Goal: Task Accomplishment & Management: Use online tool/utility

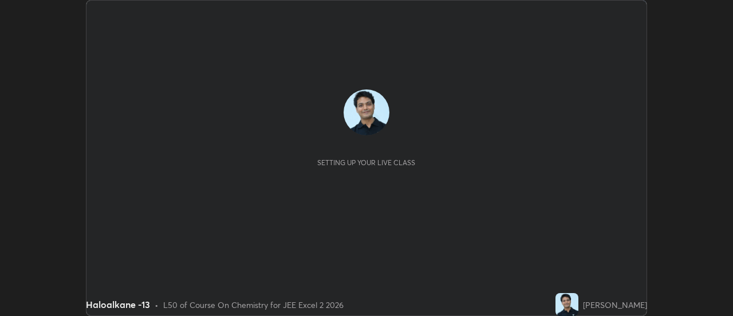
scroll to position [316, 732]
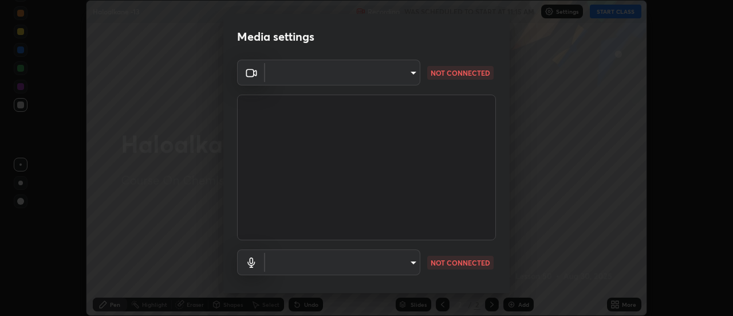
type input "1016c9670ba09e0da1ff6862f255b2c5b4dd1f04ff0e8715a66947f7e461f3c4"
type input "communications"
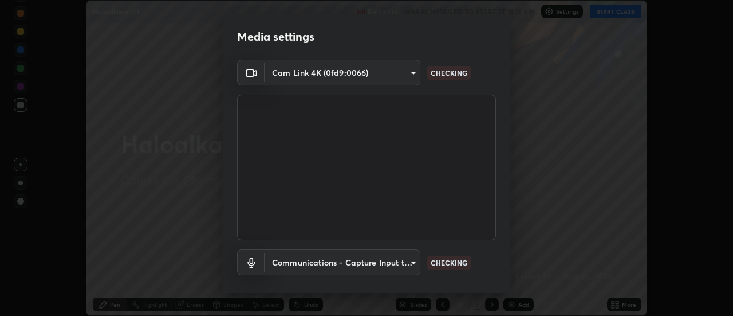
scroll to position [60, 0]
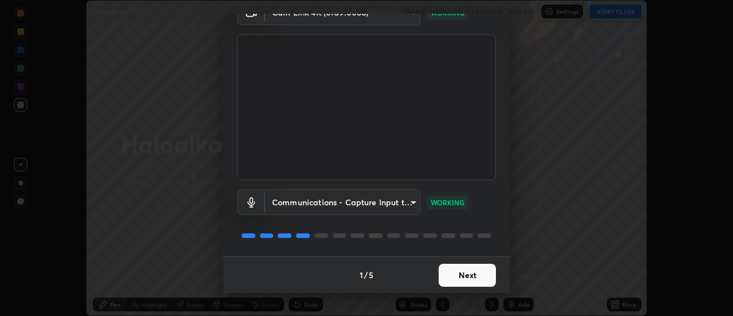
click at [468, 271] on button "Next" at bounding box center [467, 274] width 57 height 23
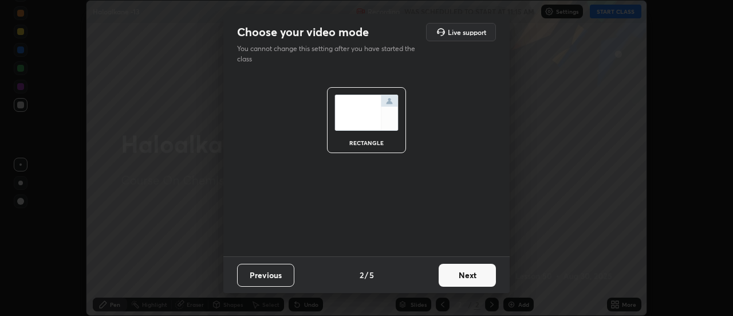
click at [470, 273] on button "Next" at bounding box center [467, 274] width 57 height 23
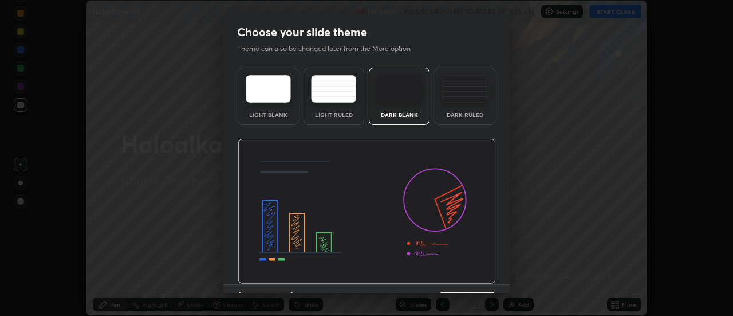
scroll to position [28, 0]
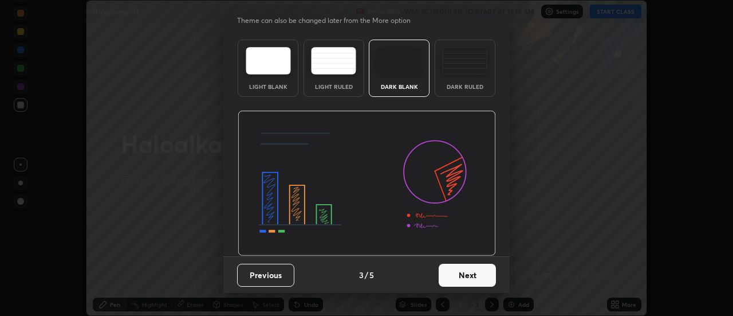
click at [471, 274] on button "Next" at bounding box center [467, 274] width 57 height 23
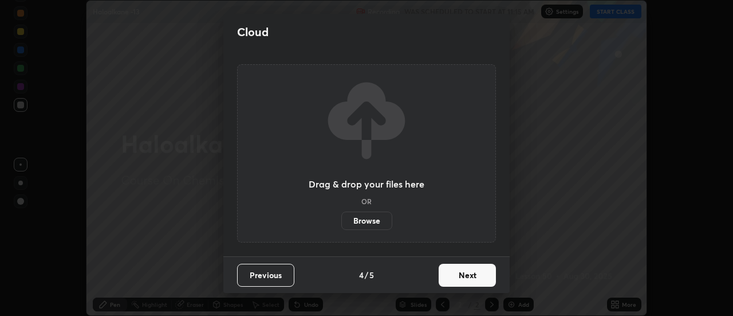
click at [473, 274] on button "Next" at bounding box center [467, 274] width 57 height 23
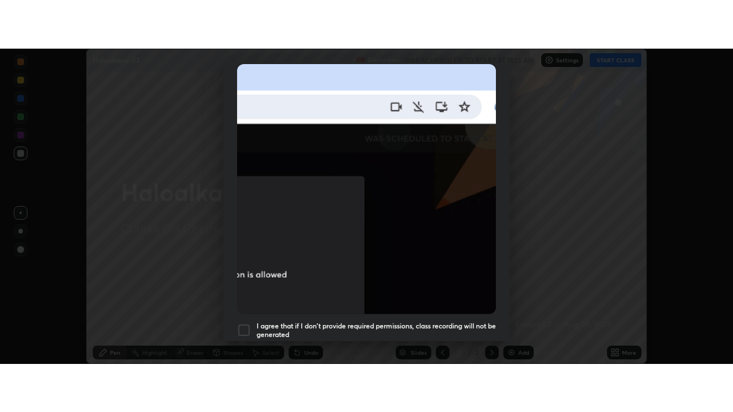
scroll to position [294, 0]
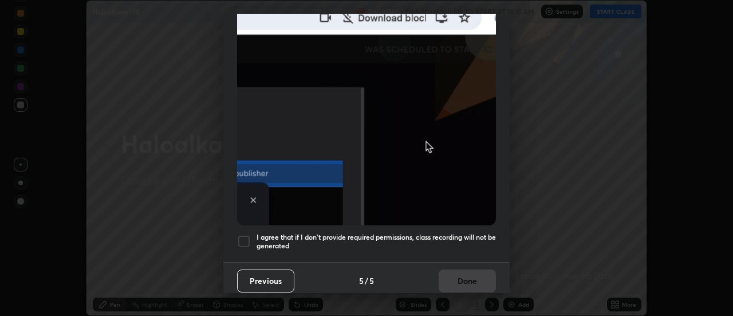
click at [245, 237] on div at bounding box center [244, 241] width 14 height 14
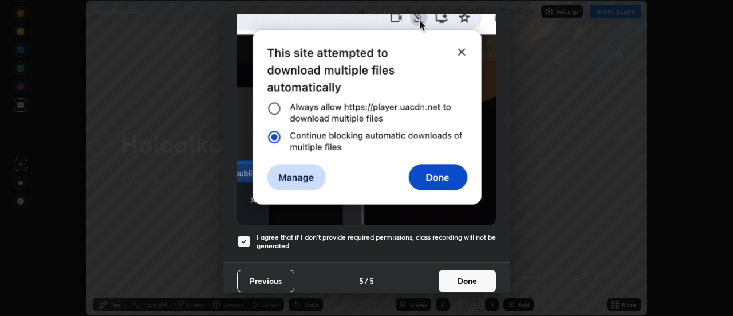
click at [463, 271] on button "Done" at bounding box center [467, 280] width 57 height 23
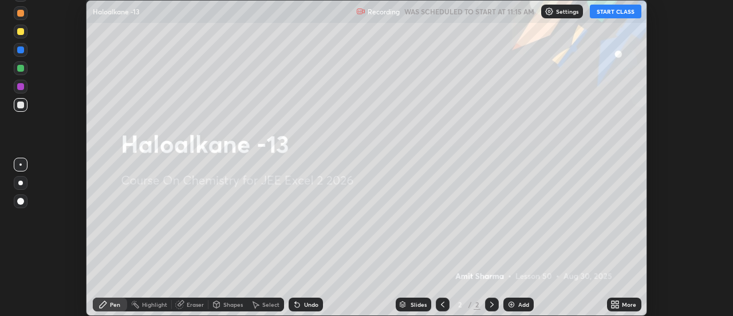
click at [610, 10] on button "START CLASS" at bounding box center [616, 12] width 52 height 14
click at [618, 305] on icon at bounding box center [617, 306] width 3 height 3
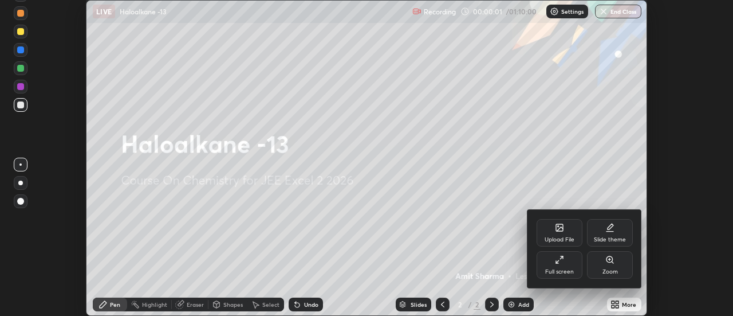
click at [570, 269] on div "Full screen" at bounding box center [559, 272] width 29 height 6
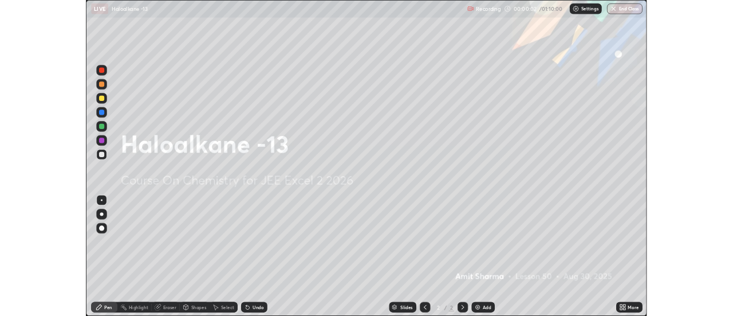
scroll to position [412, 733]
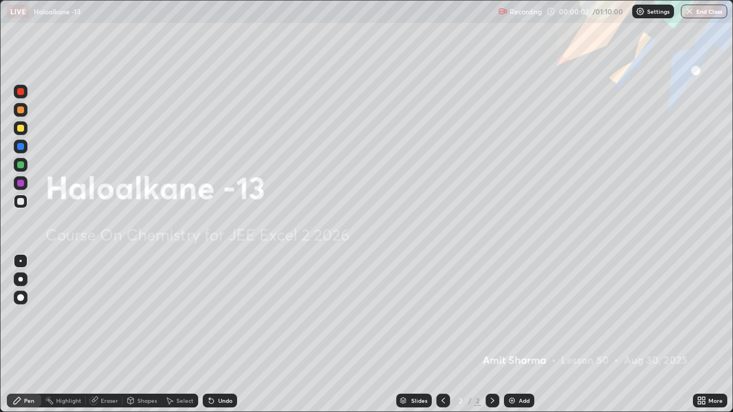
click at [515, 315] on img at bounding box center [511, 400] width 9 height 9
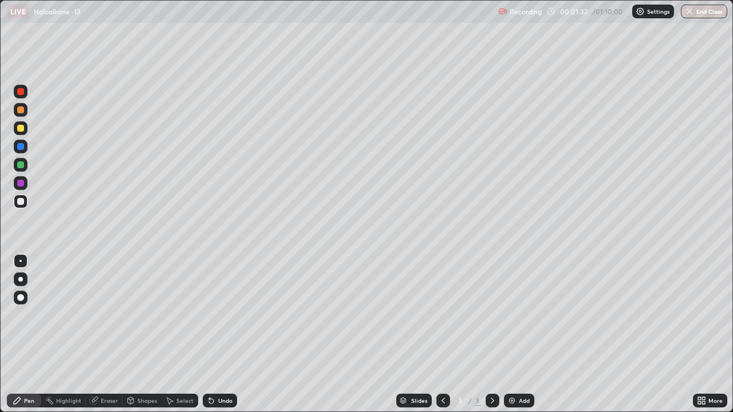
click at [18, 129] on div at bounding box center [20, 128] width 7 height 7
click at [20, 204] on div at bounding box center [20, 201] width 7 height 7
click at [210, 315] on icon at bounding box center [211, 401] width 5 height 5
click at [211, 315] on icon at bounding box center [211, 400] width 9 height 9
click at [21, 92] on div at bounding box center [20, 91] width 7 height 7
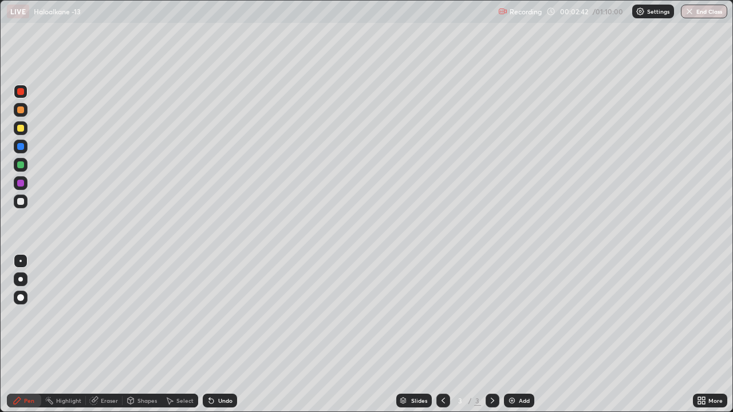
click at [21, 166] on div at bounding box center [20, 164] width 7 height 7
click at [20, 200] on div at bounding box center [20, 201] width 7 height 7
click at [515, 315] on img at bounding box center [511, 400] width 9 height 9
click at [23, 129] on div at bounding box center [20, 128] width 7 height 7
click at [21, 202] on div at bounding box center [20, 201] width 7 height 7
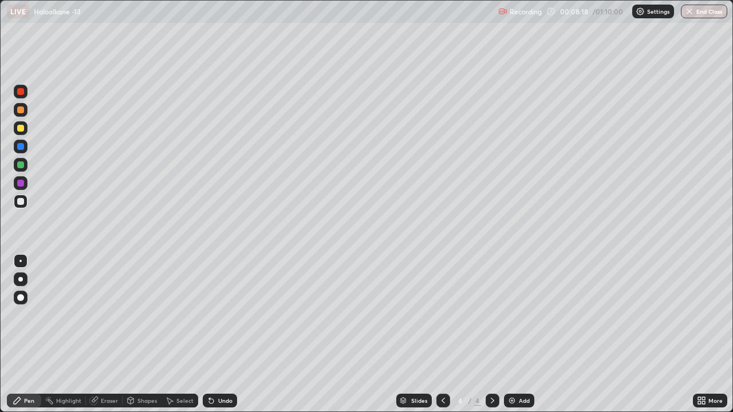
click at [226, 315] on div "Undo" at bounding box center [225, 401] width 14 height 6
click at [224, 315] on div "Undo" at bounding box center [225, 401] width 14 height 6
click at [223, 315] on div "Undo" at bounding box center [225, 401] width 14 height 6
click at [107, 315] on div "Eraser" at bounding box center [109, 401] width 17 height 6
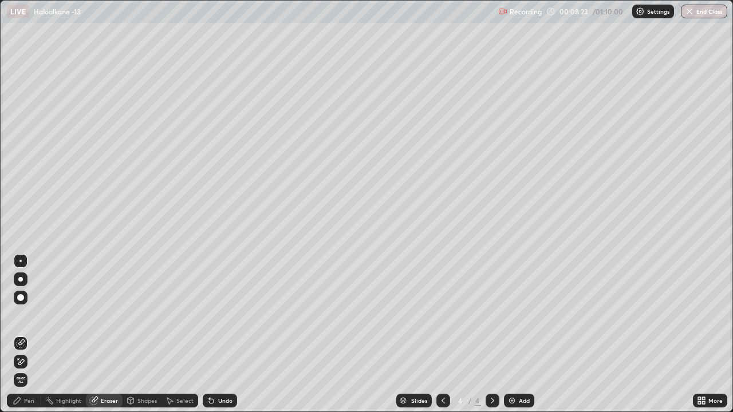
click at [35, 315] on div "Pen" at bounding box center [24, 401] width 34 height 14
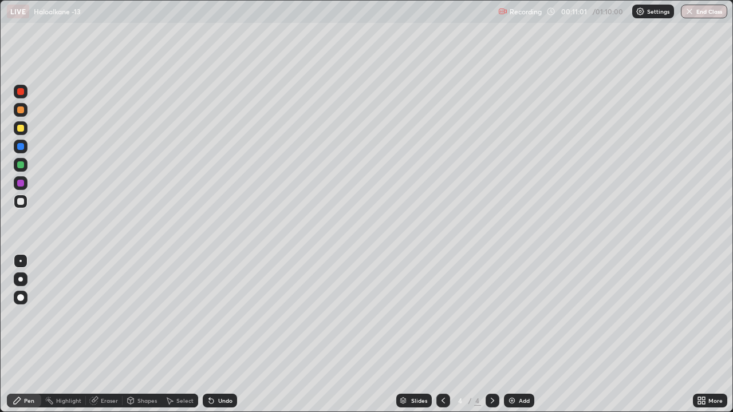
click at [511, 315] on img at bounding box center [511, 400] width 9 height 9
click at [21, 130] on div at bounding box center [20, 128] width 7 height 7
click at [22, 200] on div at bounding box center [20, 201] width 7 height 7
click at [22, 164] on div at bounding box center [20, 164] width 7 height 7
click at [22, 203] on div at bounding box center [20, 201] width 7 height 7
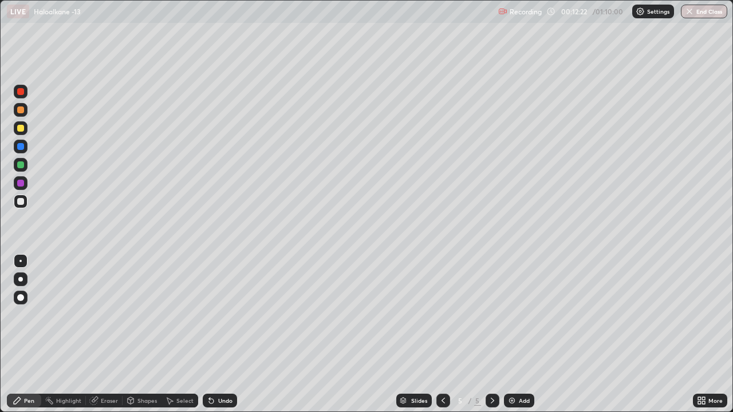
click at [21, 127] on div at bounding box center [20, 128] width 7 height 7
click at [21, 201] on div at bounding box center [20, 201] width 7 height 7
click at [21, 185] on div at bounding box center [20, 183] width 7 height 7
click at [23, 203] on div at bounding box center [20, 201] width 7 height 7
click at [517, 315] on div "Add" at bounding box center [519, 401] width 30 height 14
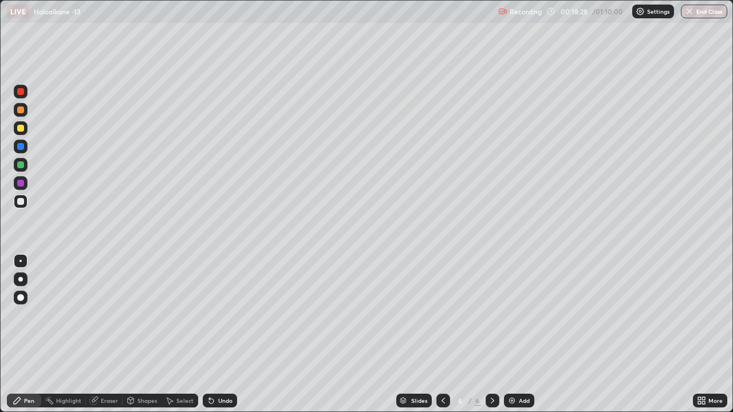
click at [514, 315] on img at bounding box center [511, 400] width 9 height 9
click at [22, 128] on div at bounding box center [20, 128] width 7 height 7
click at [23, 203] on div at bounding box center [20, 201] width 7 height 7
click at [19, 165] on div at bounding box center [20, 164] width 7 height 7
click at [21, 202] on div at bounding box center [20, 201] width 7 height 7
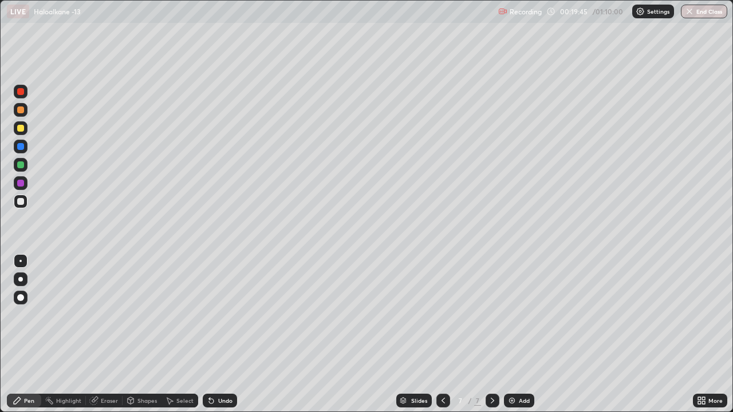
click at [23, 128] on div at bounding box center [20, 128] width 7 height 7
click at [22, 200] on div at bounding box center [20, 201] width 7 height 7
click at [515, 315] on div "Add" at bounding box center [519, 401] width 30 height 14
click at [517, 315] on div "Add" at bounding box center [519, 401] width 30 height 14
click at [22, 129] on div at bounding box center [20, 128] width 7 height 7
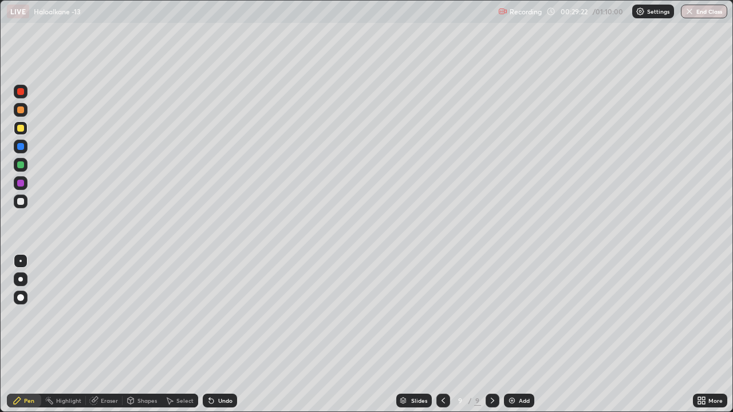
click at [22, 202] on div at bounding box center [20, 201] width 7 height 7
click at [209, 315] on icon at bounding box center [209, 398] width 1 height 1
click at [210, 315] on icon at bounding box center [211, 401] width 5 height 5
click at [22, 184] on div at bounding box center [20, 183] width 7 height 7
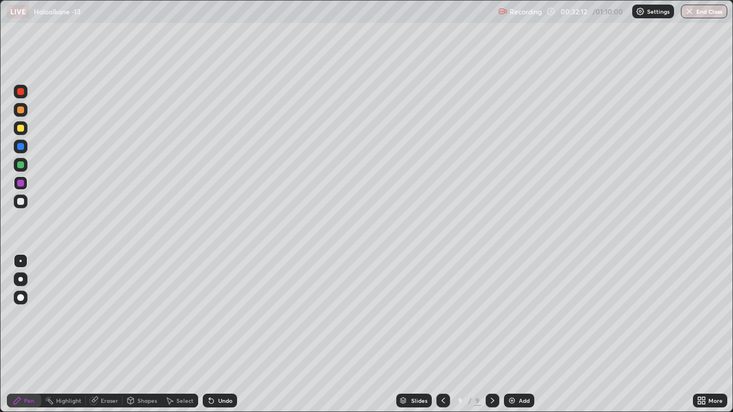
click at [22, 202] on div at bounding box center [20, 201] width 7 height 7
click at [511, 315] on img at bounding box center [511, 400] width 9 height 9
click at [22, 129] on div at bounding box center [20, 128] width 7 height 7
click at [21, 201] on div at bounding box center [20, 201] width 7 height 7
click at [21, 185] on div at bounding box center [20, 183] width 7 height 7
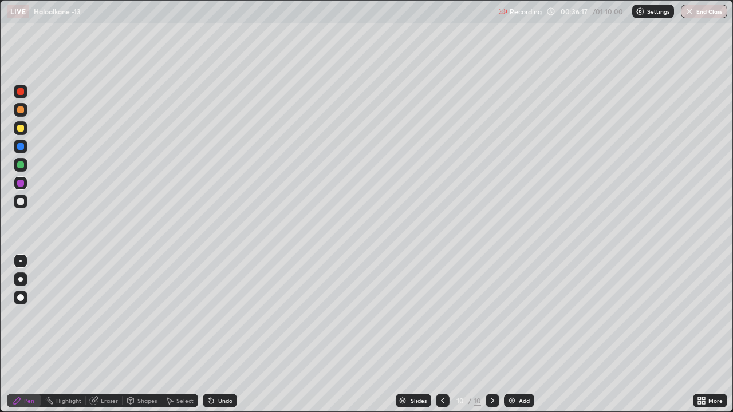
click at [20, 200] on div at bounding box center [20, 201] width 7 height 7
click at [23, 130] on div at bounding box center [20, 128] width 7 height 7
click at [21, 200] on div at bounding box center [20, 201] width 7 height 7
click at [442, 315] on icon at bounding box center [442, 400] width 9 height 9
click at [491, 315] on icon at bounding box center [492, 400] width 9 height 9
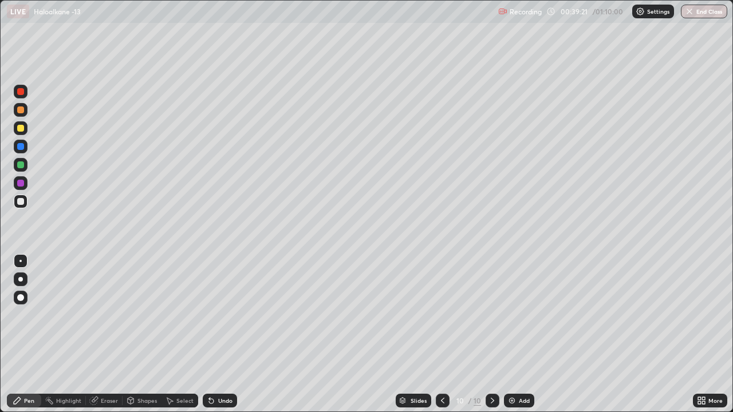
click at [442, 315] on icon at bounding box center [442, 400] width 9 height 9
click at [443, 315] on icon at bounding box center [442, 401] width 3 height 6
click at [443, 315] on icon at bounding box center [442, 400] width 9 height 9
click at [441, 315] on icon at bounding box center [442, 400] width 9 height 9
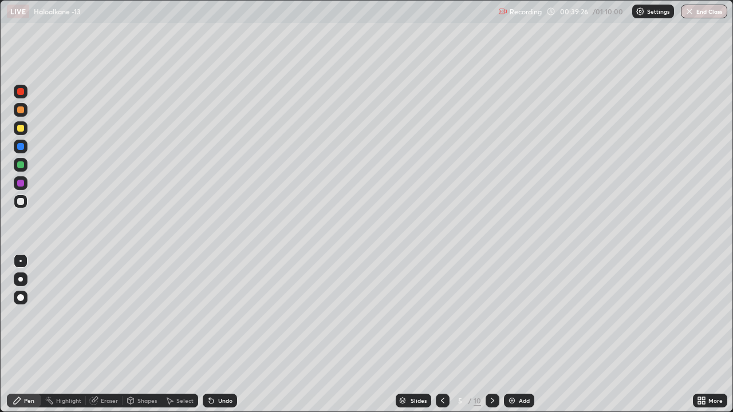
click at [442, 315] on icon at bounding box center [442, 400] width 9 height 9
click at [444, 315] on icon at bounding box center [442, 400] width 9 height 9
click at [493, 315] on icon at bounding box center [492, 400] width 9 height 9
click at [496, 315] on div at bounding box center [493, 401] width 14 height 14
click at [498, 315] on div at bounding box center [493, 401] width 14 height 14
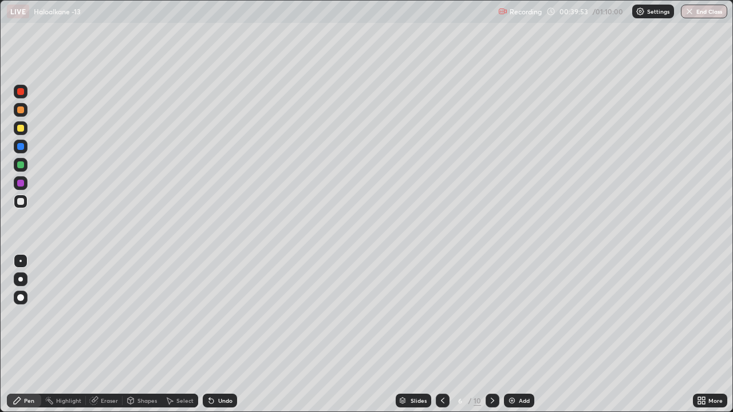
click at [496, 315] on div at bounding box center [493, 401] width 14 height 14
click at [491, 315] on icon at bounding box center [492, 400] width 9 height 9
click at [514, 315] on img at bounding box center [511, 400] width 9 height 9
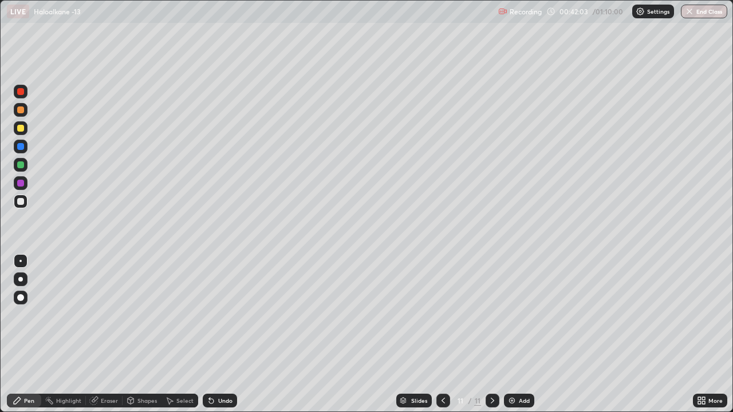
click at [21, 129] on div at bounding box center [20, 128] width 7 height 7
click at [21, 200] on div at bounding box center [20, 201] width 7 height 7
click at [21, 183] on div at bounding box center [20, 183] width 7 height 7
click at [515, 315] on div "Add" at bounding box center [519, 401] width 30 height 14
click at [21, 202] on div at bounding box center [20, 201] width 7 height 7
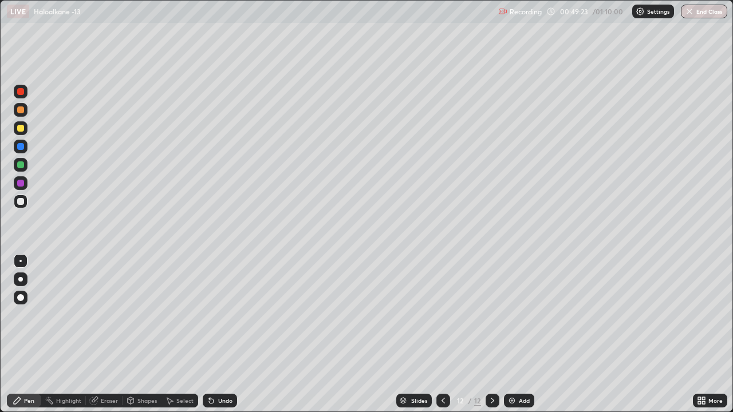
click at [22, 183] on div at bounding box center [20, 183] width 7 height 7
click at [22, 201] on div at bounding box center [20, 201] width 7 height 7
click at [23, 128] on div at bounding box center [20, 128] width 7 height 7
click at [22, 200] on div at bounding box center [20, 201] width 7 height 7
click at [517, 315] on div "Add" at bounding box center [519, 401] width 30 height 14
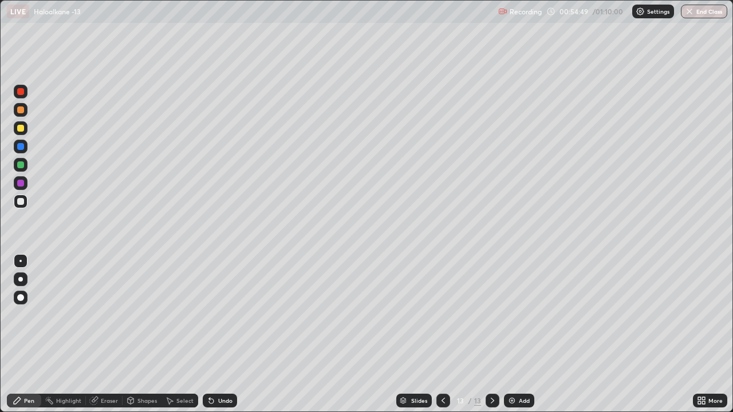
click at [220, 315] on div "Undo" at bounding box center [220, 401] width 34 height 14
click at [25, 184] on div at bounding box center [21, 183] width 14 height 14
click at [23, 202] on div at bounding box center [20, 201] width 7 height 7
click at [442, 315] on icon at bounding box center [443, 400] width 9 height 9
click at [491, 315] on icon at bounding box center [492, 400] width 9 height 9
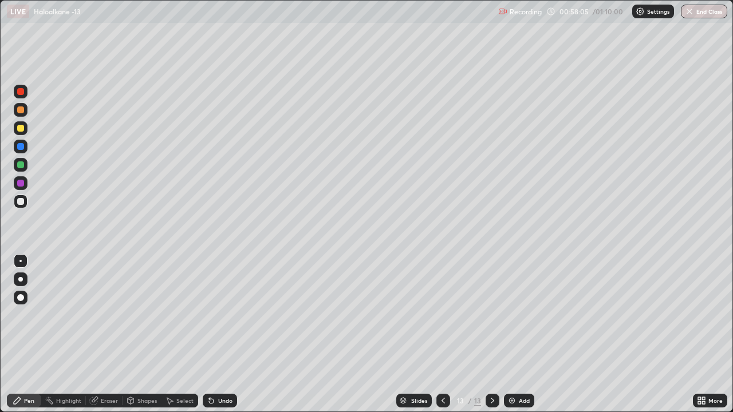
click at [444, 315] on icon at bounding box center [443, 400] width 9 height 9
click at [491, 315] on icon at bounding box center [492, 400] width 9 height 9
click at [22, 129] on div at bounding box center [20, 128] width 7 height 7
click at [219, 315] on div "Undo" at bounding box center [220, 401] width 34 height 14
click at [21, 202] on div at bounding box center [20, 201] width 7 height 7
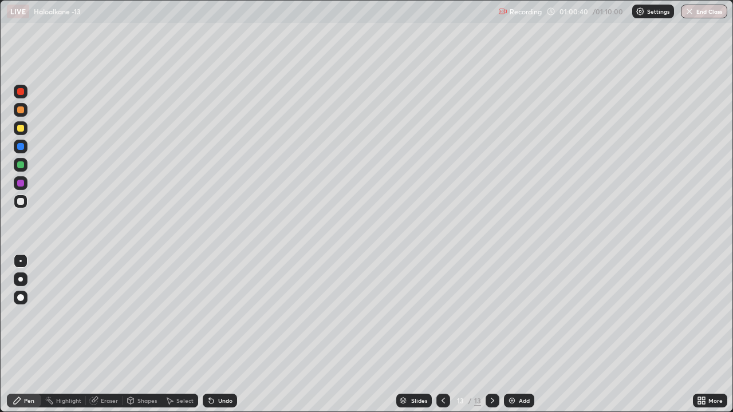
click at [442, 315] on icon at bounding box center [443, 400] width 9 height 9
click at [486, 315] on div at bounding box center [493, 401] width 14 height 14
click at [513, 315] on img at bounding box center [511, 400] width 9 height 9
click at [22, 129] on div at bounding box center [20, 128] width 7 height 7
click at [22, 203] on div at bounding box center [20, 201] width 7 height 7
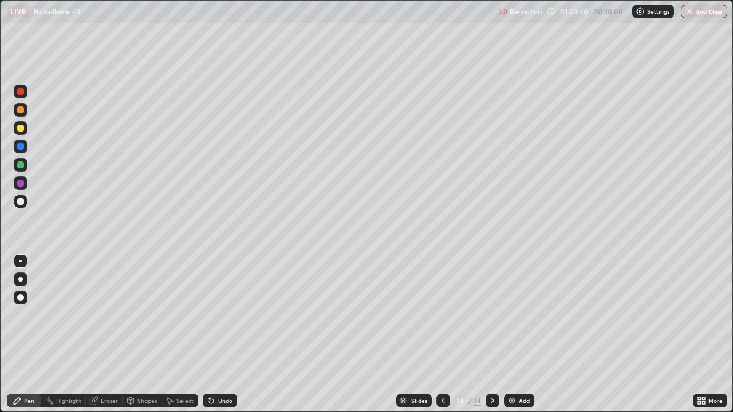
click at [227, 315] on div "Undo" at bounding box center [220, 401] width 34 height 14
click at [227, 315] on div "Undo" at bounding box center [225, 401] width 14 height 6
click at [223, 315] on div "Undo" at bounding box center [225, 401] width 14 height 6
click at [226, 315] on div "Undo" at bounding box center [225, 401] width 14 height 6
click at [22, 186] on div at bounding box center [20, 183] width 7 height 7
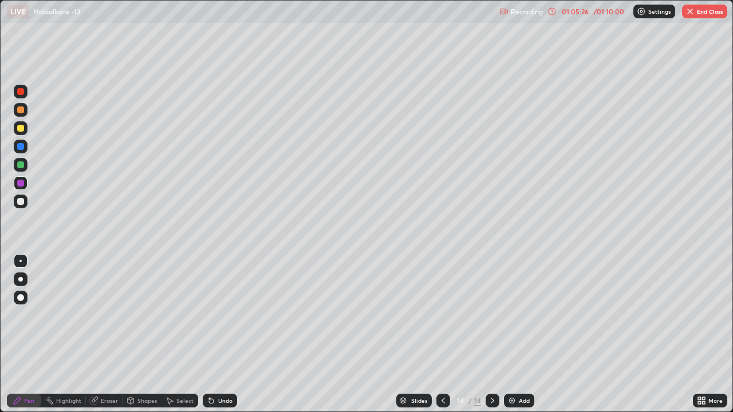
click at [103, 315] on div "Eraser" at bounding box center [109, 401] width 17 height 6
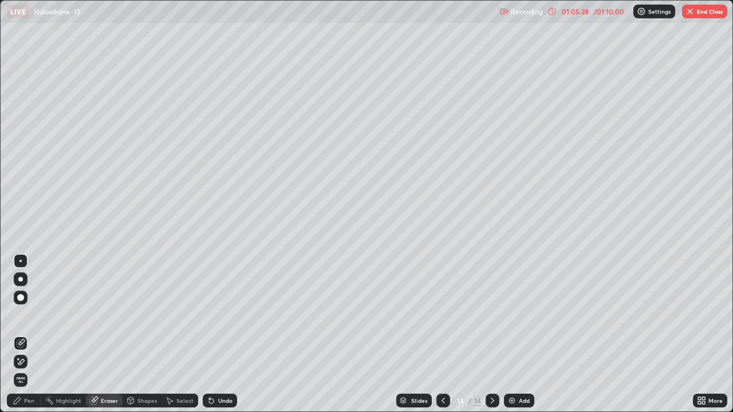
click at [36, 315] on div "Pen" at bounding box center [24, 401] width 34 height 14
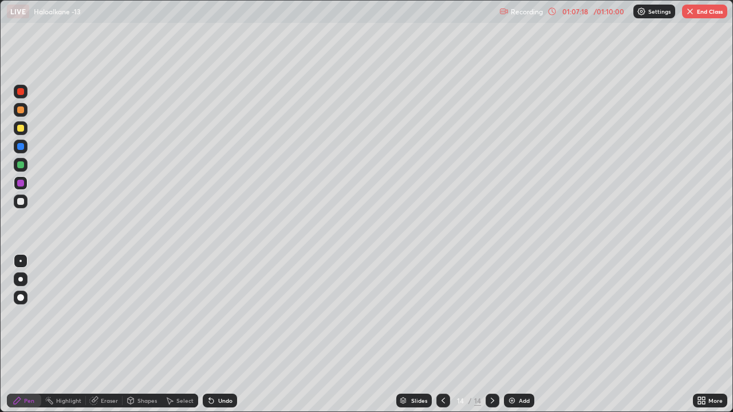
click at [519, 315] on div "Add" at bounding box center [524, 401] width 11 height 6
click at [19, 202] on div at bounding box center [20, 201] width 7 height 7
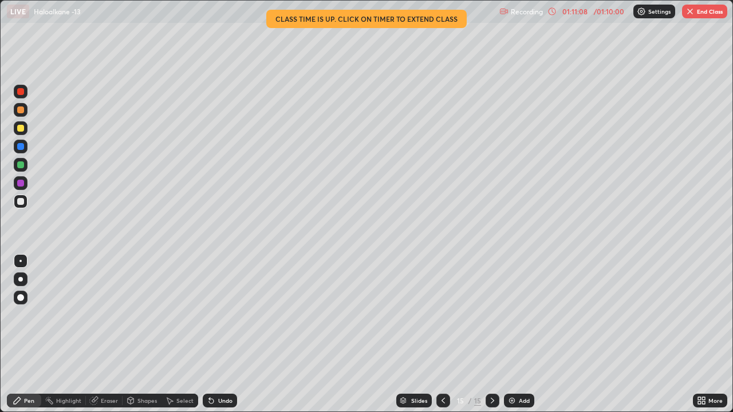
click at [700, 11] on button "End Class" at bounding box center [704, 12] width 45 height 14
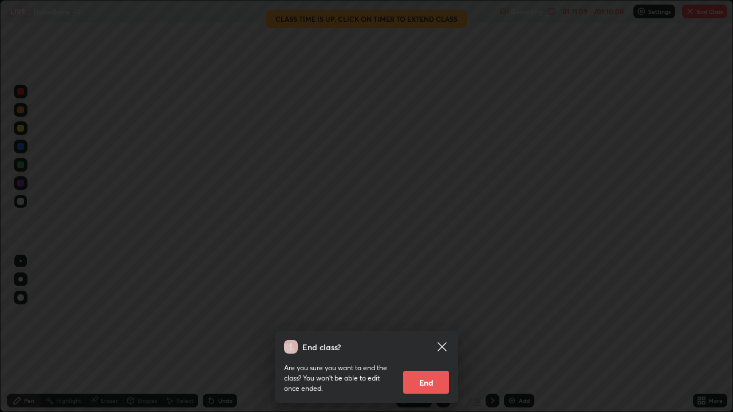
click at [440, 315] on button "End" at bounding box center [426, 382] width 46 height 23
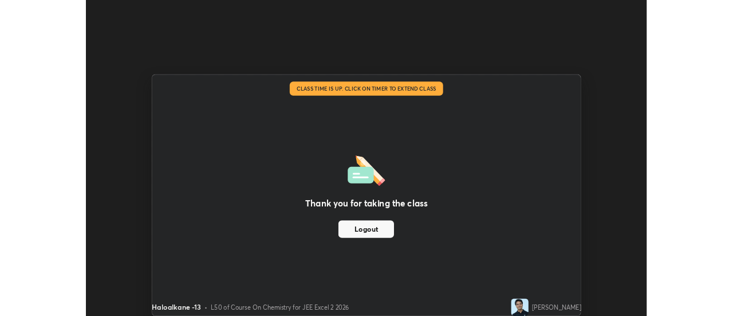
scroll to position [56953, 56535]
